Goal: Transaction & Acquisition: Book appointment/travel/reservation

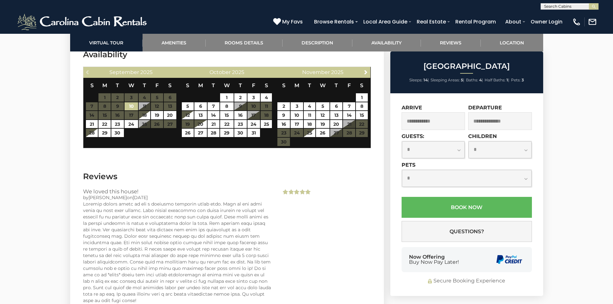
scroll to position [1994, 0]
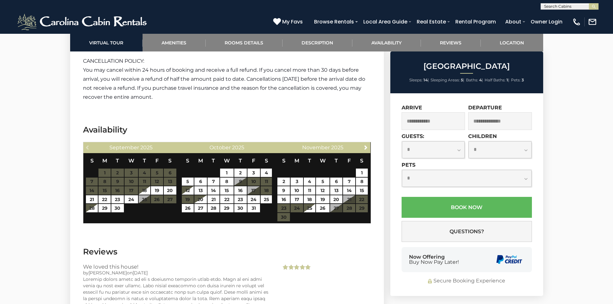
scroll to position [1916, 0]
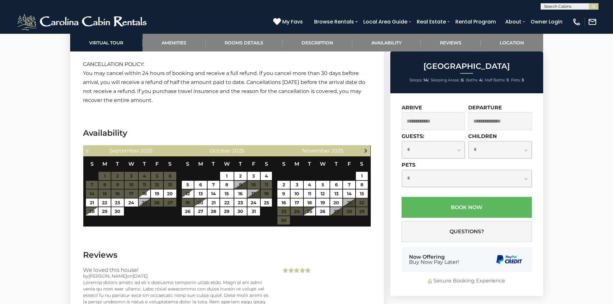
click at [367, 148] on span "Next" at bounding box center [365, 150] width 5 height 5
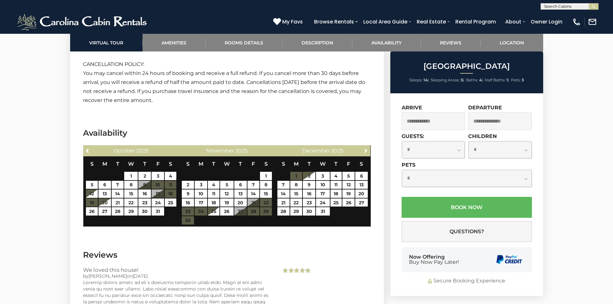
click at [367, 148] on span "Next" at bounding box center [365, 150] width 5 height 5
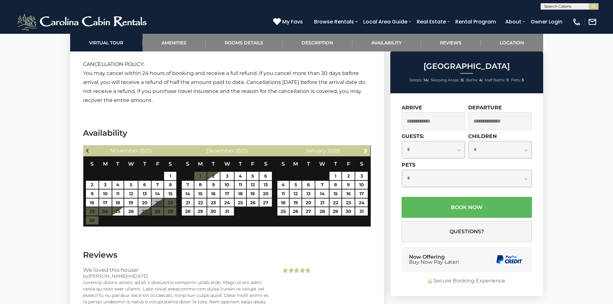
click at [87, 148] on span "Previous" at bounding box center [87, 150] width 5 height 5
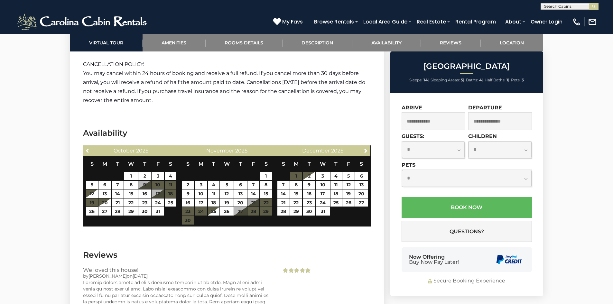
click at [87, 148] on span "Previous" at bounding box center [87, 150] width 5 height 5
